Goal: Navigation & Orientation: Find specific page/section

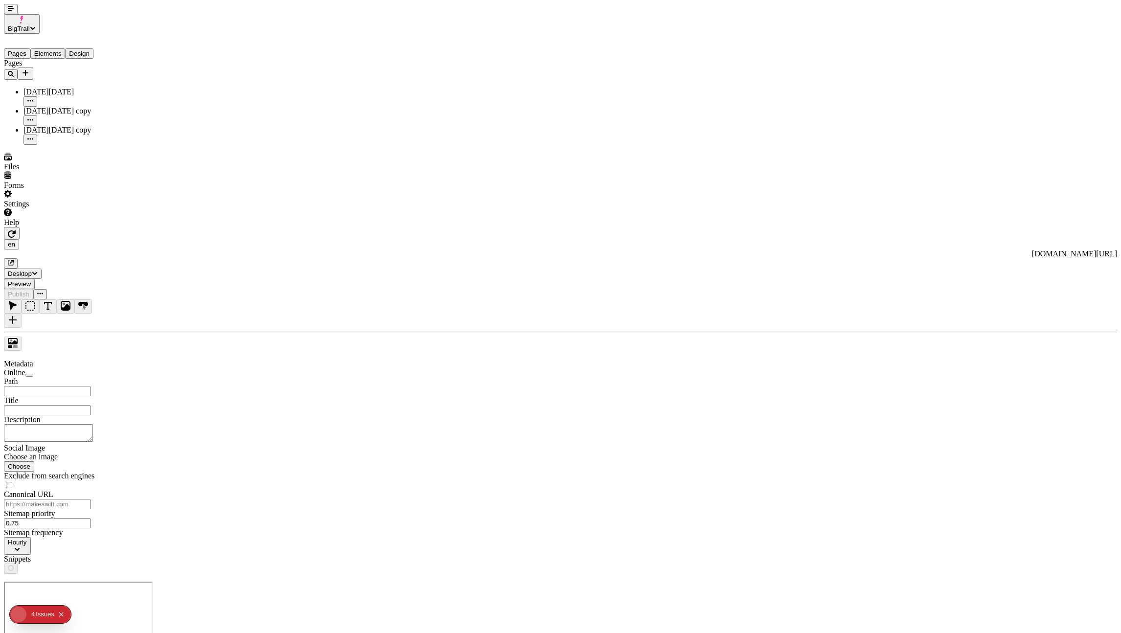
type input "/my-home-page"
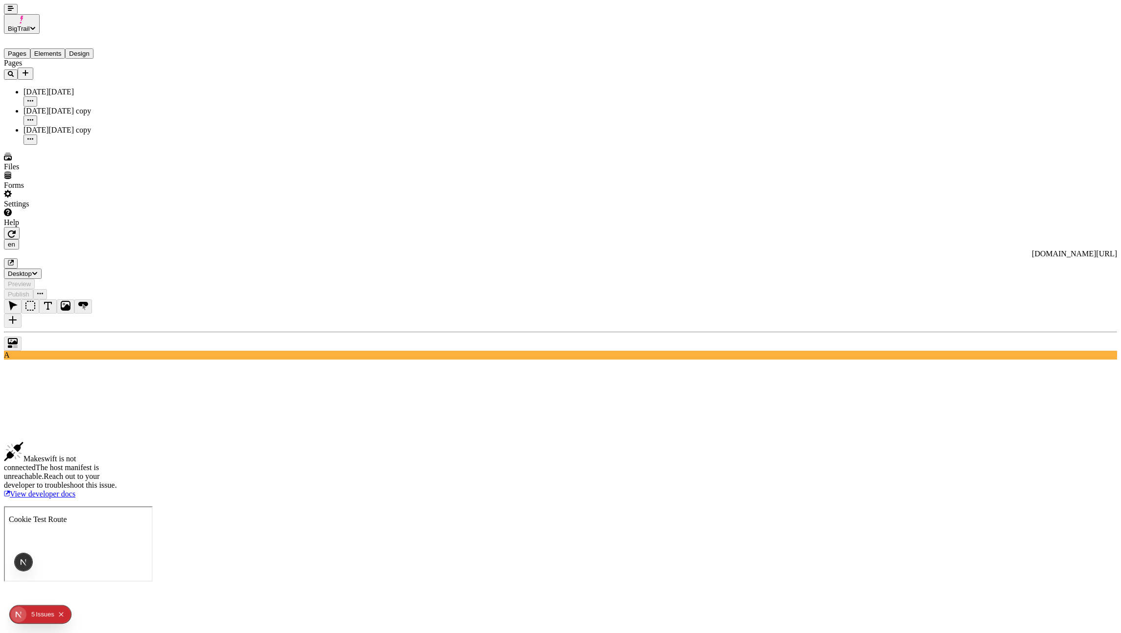
click at [5, 14] on button "button" at bounding box center [11, 9] width 14 height 10
click at [14, 14] on button "BigTrail" at bounding box center [22, 24] width 36 height 20
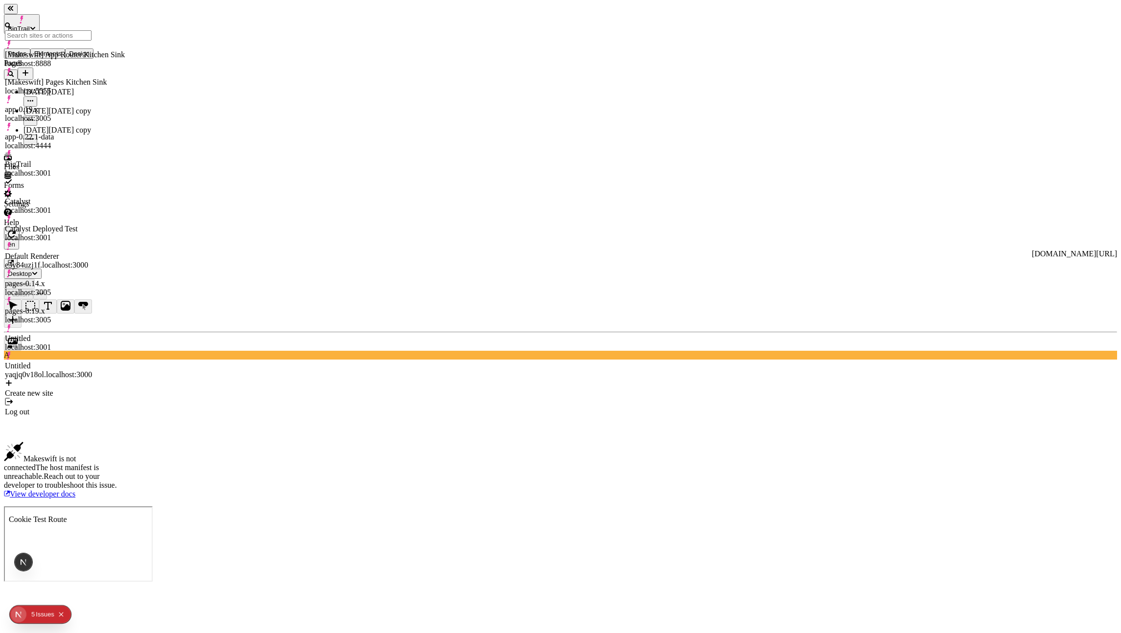
click at [53, 55] on div "[Makeswift] App Router Kitchen Sink" at bounding box center [65, 54] width 120 height 9
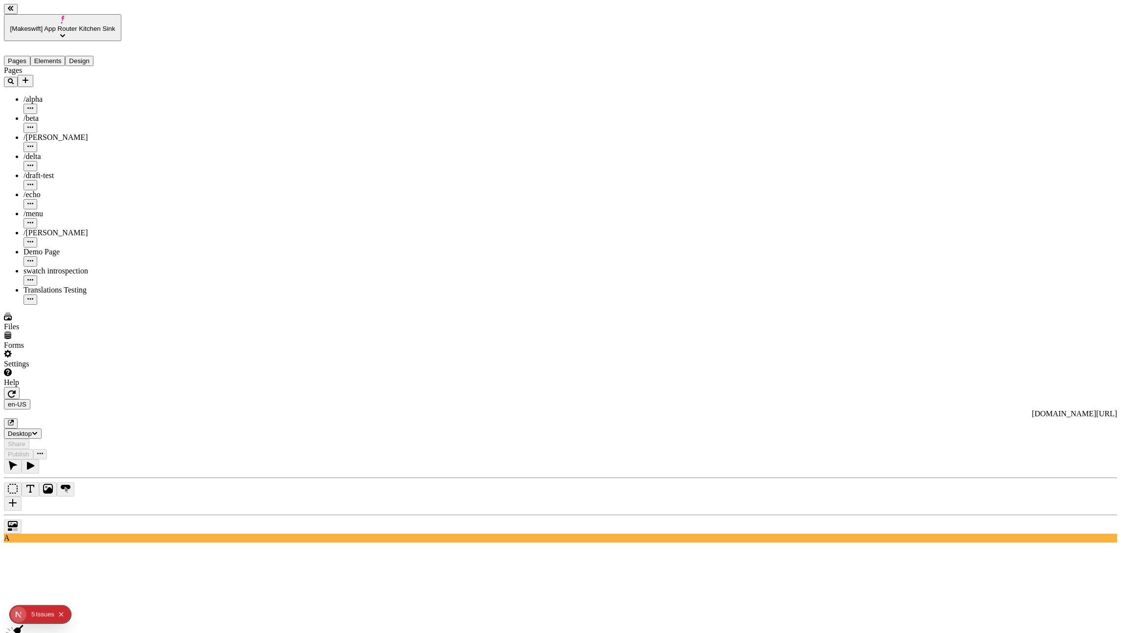
click at [16, 390] on icon "button" at bounding box center [12, 394] width 8 height 8
click at [25, 440] on span "Share" at bounding box center [17, 443] width 18 height 7
